Goal: Task Accomplishment & Management: Use online tool/utility

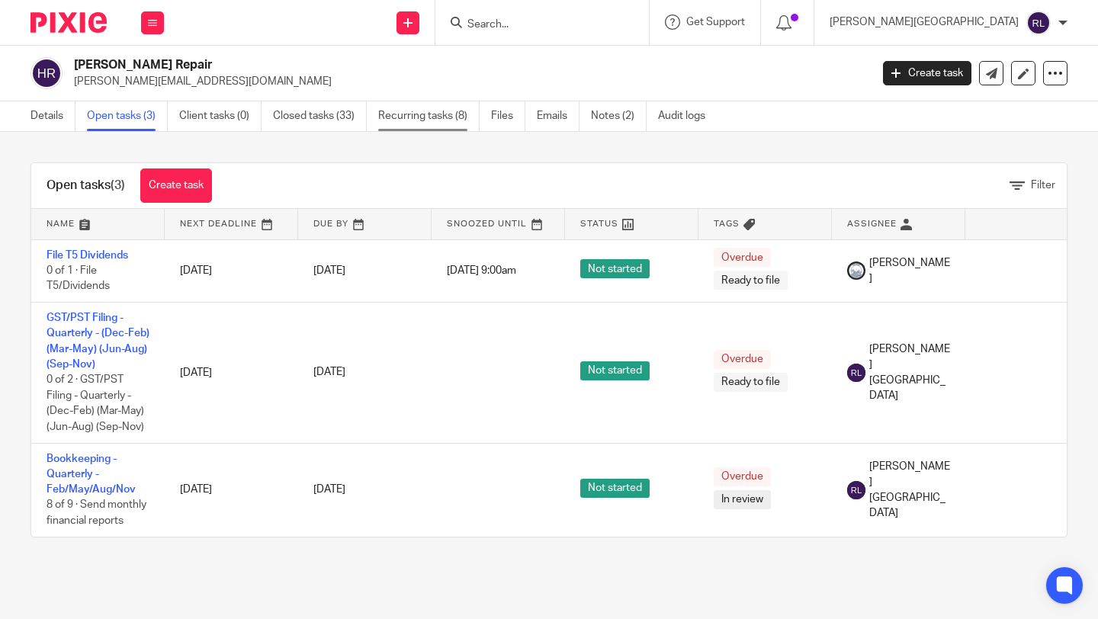
click at [454, 114] on link "Recurring tasks (8)" at bounding box center [428, 116] width 101 height 30
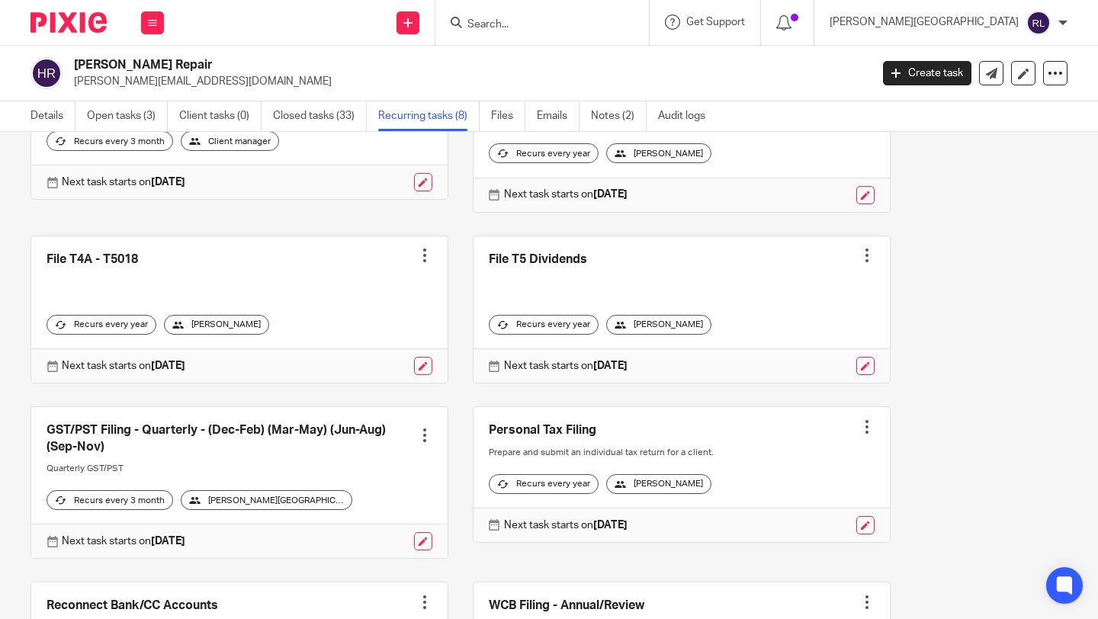
scroll to position [156, 0]
click at [119, 124] on link "Open tasks (3)" at bounding box center [127, 116] width 81 height 30
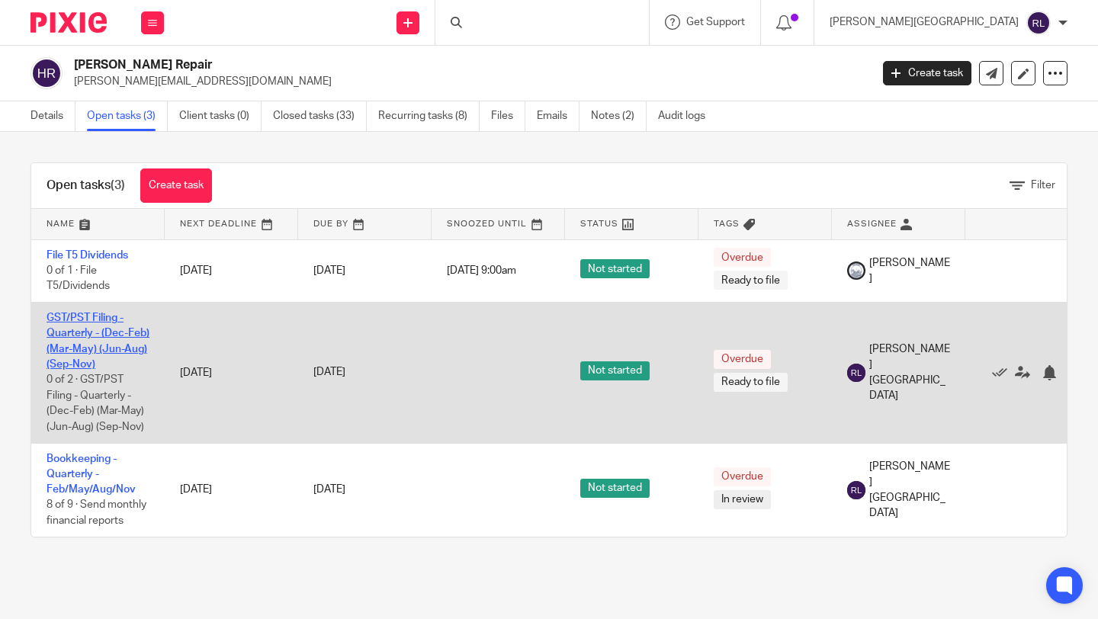
click at [63, 313] on link "GST/PST Filing - Quarterly - (Dec-Feb) (Mar-May) (Jun-Aug) (Sep-Nov)" at bounding box center [98, 341] width 103 height 57
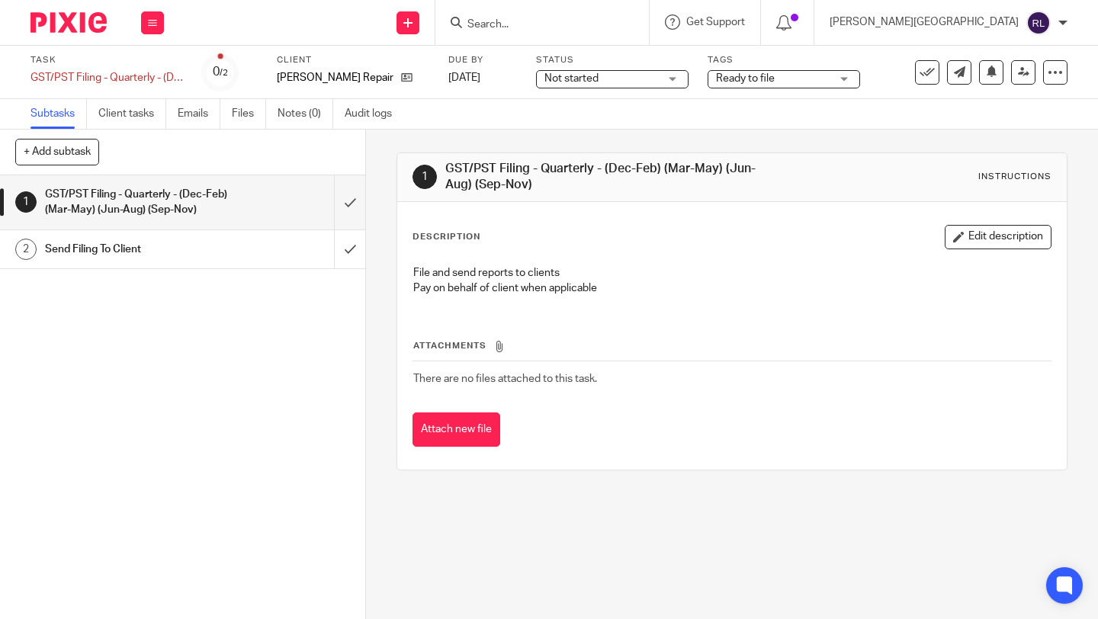
click at [447, 409] on div "Attachments There are no files attached to this task. Attach new file" at bounding box center [731, 377] width 639 height 139
click at [457, 417] on button "Attach new file" at bounding box center [456, 429] width 88 height 34
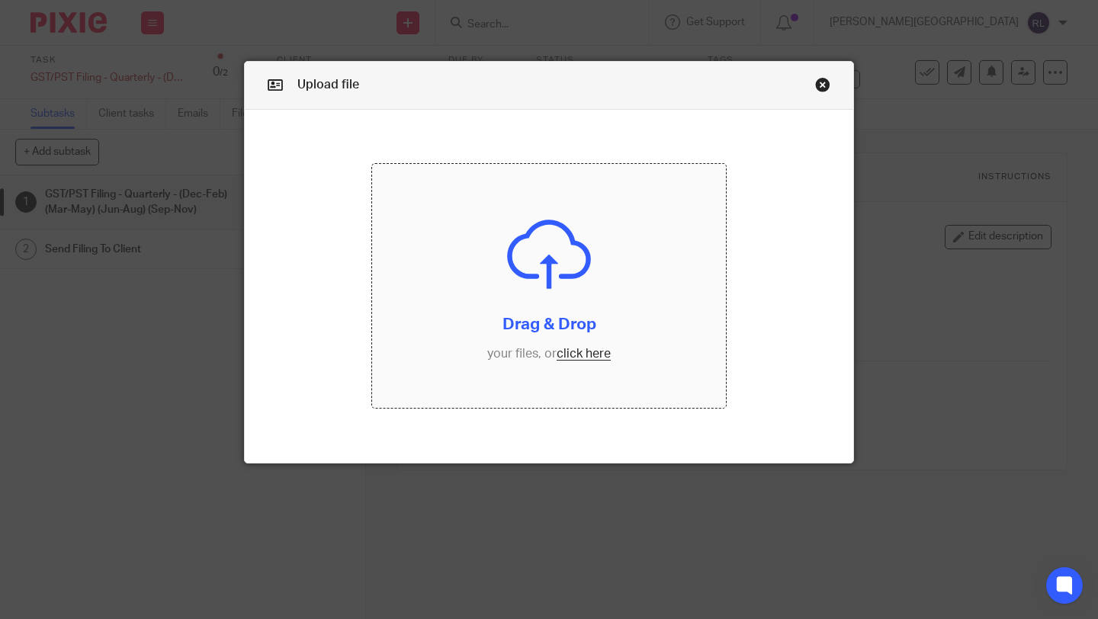
click at [563, 349] on input "file" at bounding box center [549, 286] width 354 height 244
